Goal: Information Seeking & Learning: Understand process/instructions

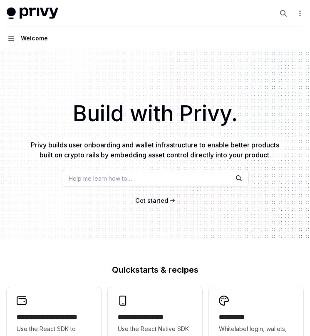
click at [22, 39] on div "Welcome" at bounding box center [34, 38] width 27 height 10
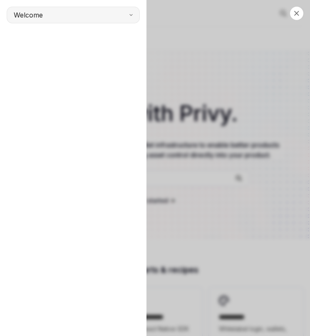
click at [37, 17] on span "Welcome" at bounding box center [28, 15] width 29 height 10
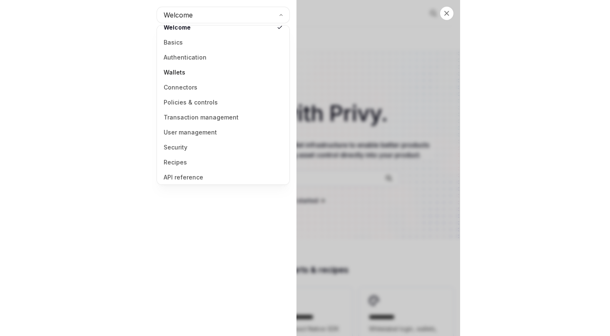
scroll to position [11, 0]
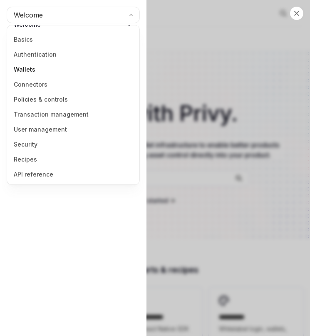
click at [32, 67] on link "Wallets" at bounding box center [73, 69] width 127 height 15
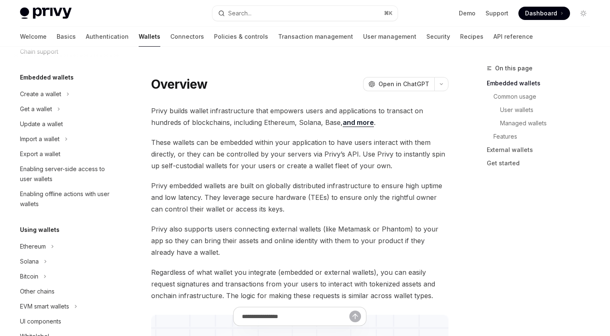
scroll to position [34, 0]
click at [40, 196] on div "Enabling offline actions with user wallets" at bounding box center [67, 200] width 95 height 20
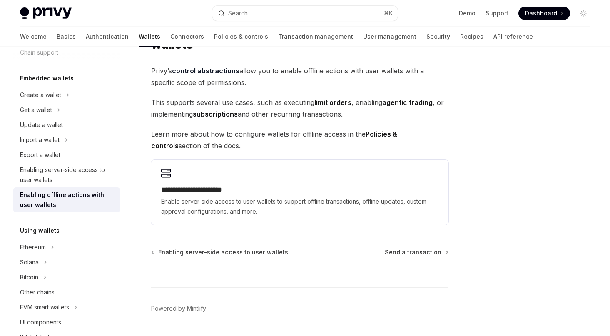
scroll to position [78, 0]
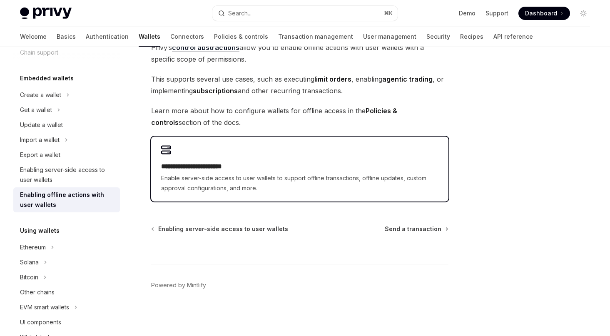
click at [216, 156] on div "**********" at bounding box center [299, 169] width 297 height 65
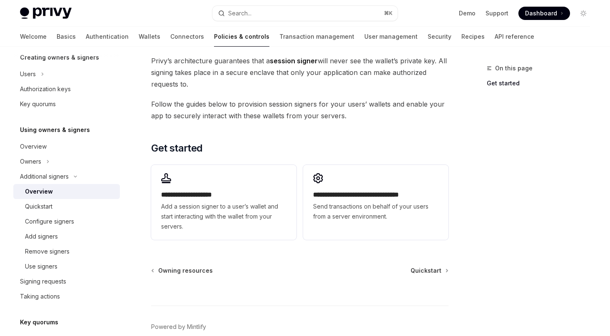
scroll to position [193, 0]
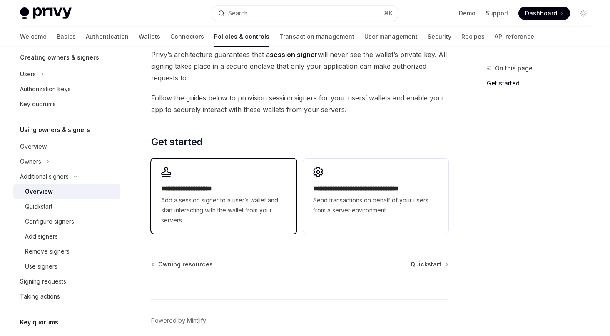
click at [225, 191] on h2 "**********" at bounding box center [223, 189] width 125 height 10
type textarea "*"
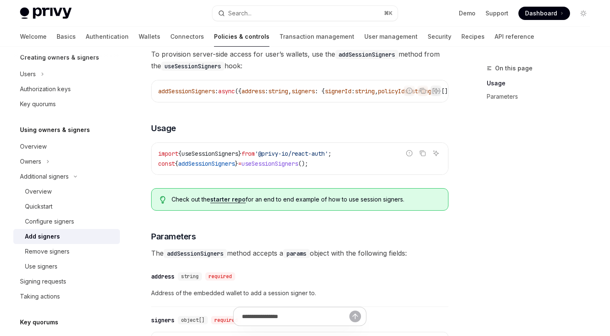
scroll to position [138, 0]
